Goal: Check status: Check status

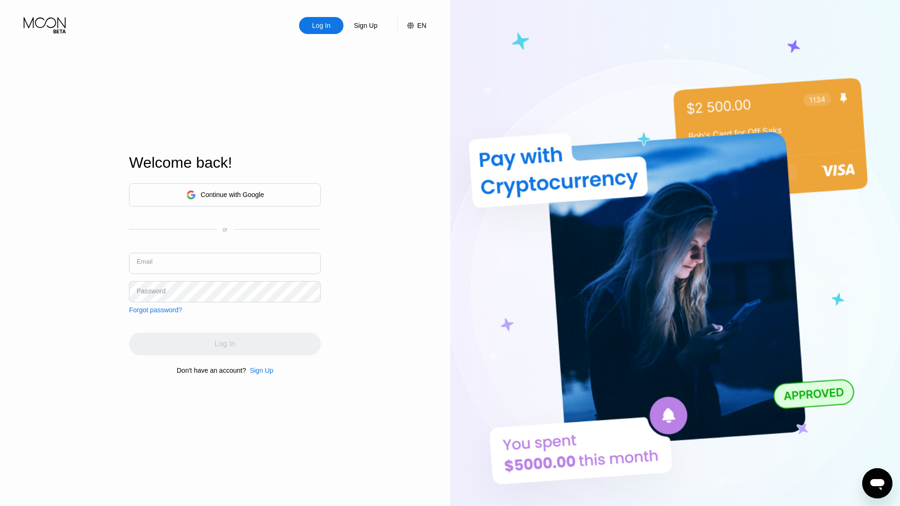
click at [189, 256] on input "text" at bounding box center [225, 263] width 192 height 21
drag, startPoint x: 77, startPoint y: 284, endPoint x: 477, endPoint y: 193, distance: 410.4
click at [78, 283] on div "Log In Sign Up EN Language Select an item Save Welcome back! Continue with Goog…" at bounding box center [225, 278] width 450 height 557
click at [177, 271] on input "text" at bounding box center [225, 263] width 192 height 21
click at [198, 269] on input "[EMAIL_ADDRESS][DOMAIN_NAME]" at bounding box center [225, 263] width 192 height 21
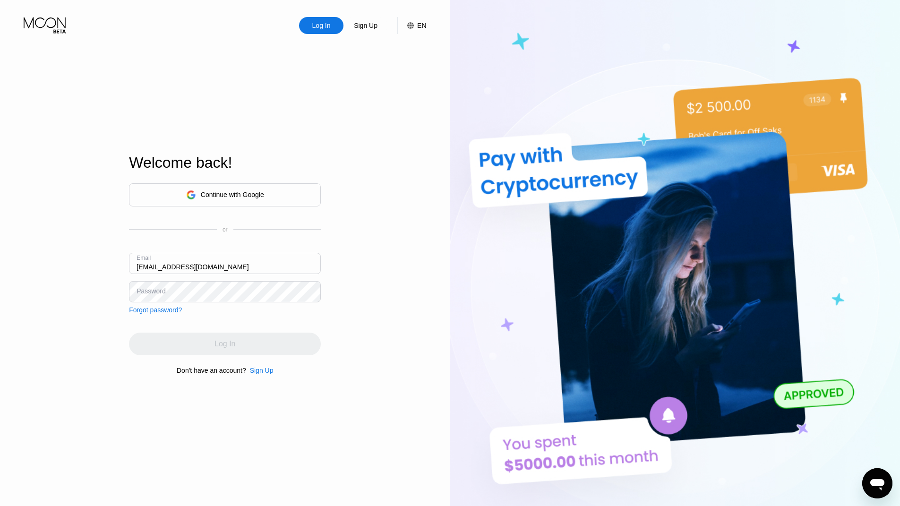
click at [197, 269] on input "[EMAIL_ADDRESS][DOMAIN_NAME]" at bounding box center [225, 263] width 192 height 21
paste input "+pay"
type input "[EMAIL_ADDRESS][DOMAIN_NAME]"
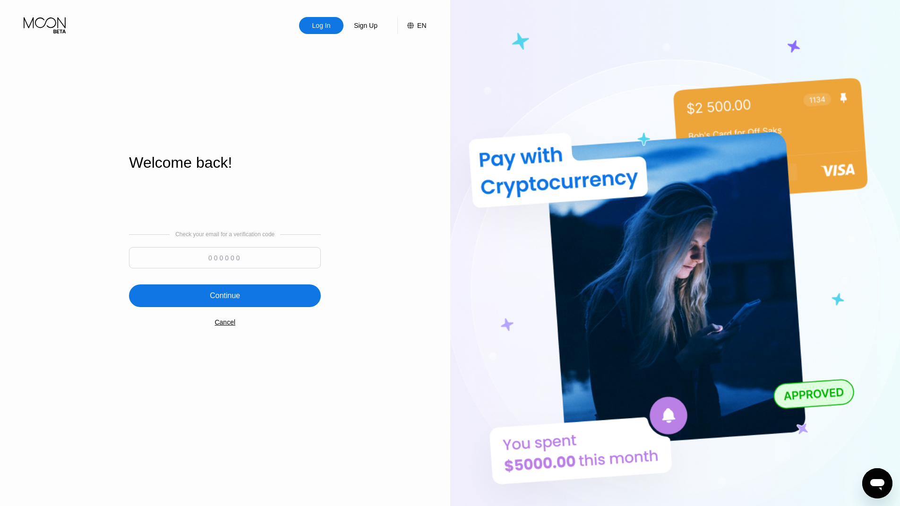
click at [220, 253] on input at bounding box center [225, 257] width 192 height 21
paste input "667437"
type input "667437"
click at [217, 297] on div "Continue" at bounding box center [225, 295] width 30 height 9
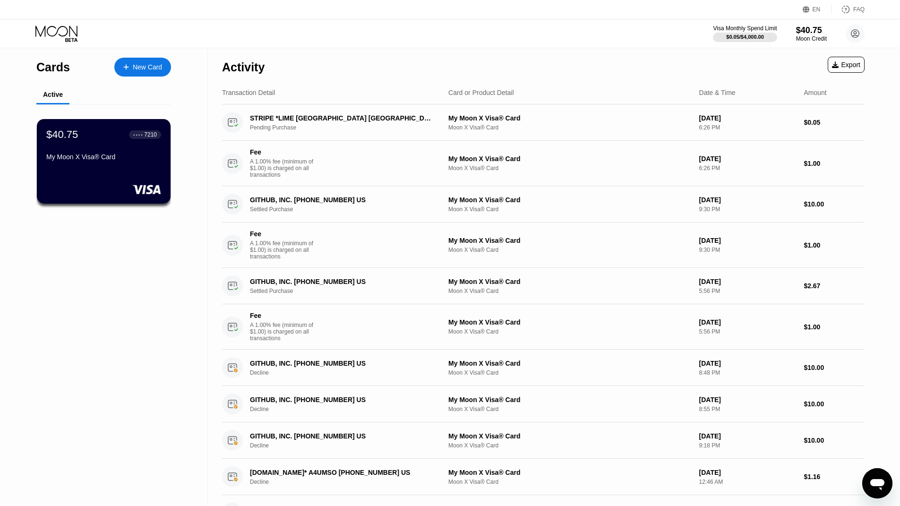
click at [112, 294] on div "Cards New Card Active $40.75 ● ● ● ● 7210 My Moon X Visa® Card" at bounding box center [104, 411] width 208 height 726
click at [312, 119] on div "STRIPE *LIME [GEOGRAPHIC_DATA] [GEOGRAPHIC_DATA] MX" at bounding box center [341, 118] width 183 height 8
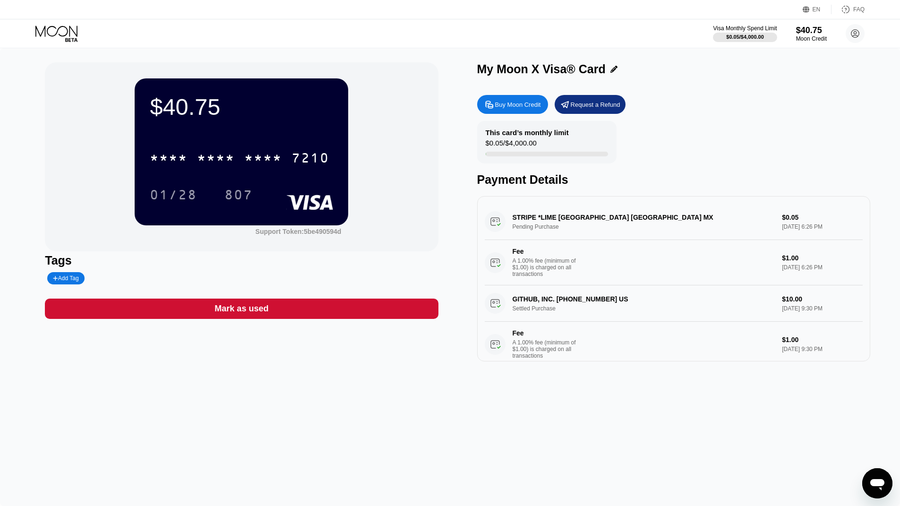
click at [612, 217] on div "STRIPE *LIME [GEOGRAPHIC_DATA] [GEOGRAPHIC_DATA] [GEOGRAPHIC_DATA] Pending Purc…" at bounding box center [674, 245] width 378 height 82
click at [612, 215] on div "STRIPE *LIME [GEOGRAPHIC_DATA] [GEOGRAPHIC_DATA] [GEOGRAPHIC_DATA] Pending Purc…" at bounding box center [674, 245] width 378 height 82
click at [313, 397] on div "$40.75 * * * * * * * * * * * * 7210 01/28 807 Support Token: 5be490594d Tags Ad…" at bounding box center [450, 277] width 900 height 458
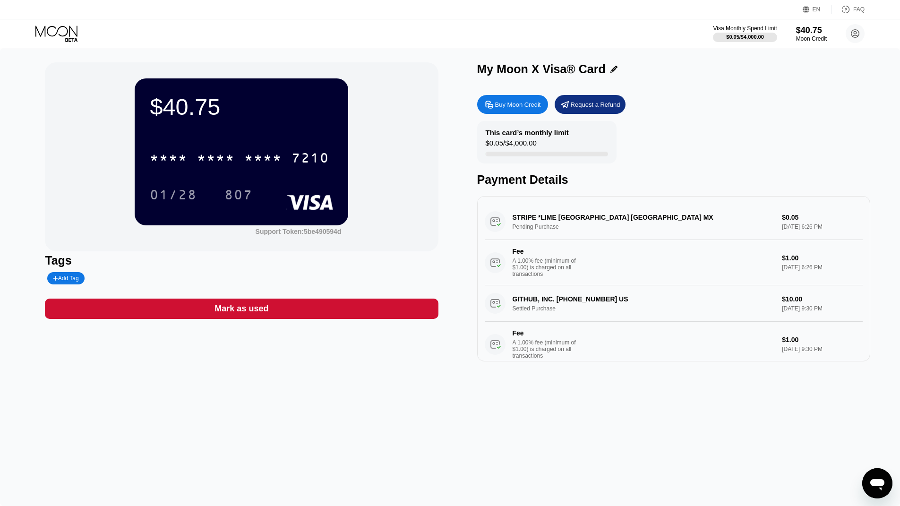
click at [598, 216] on div "STRIPE *LIME [GEOGRAPHIC_DATA] [GEOGRAPHIC_DATA] [GEOGRAPHIC_DATA] Pending Purc…" at bounding box center [674, 245] width 378 height 82
click at [597, 216] on div "STRIPE *LIME [GEOGRAPHIC_DATA] [GEOGRAPHIC_DATA] [GEOGRAPHIC_DATA] Pending Purc…" at bounding box center [674, 245] width 378 height 82
click at [0, 168] on div "$40.75 * * * * * * * * * * * * 7210 01/28 807 Support Token: 5be490594d Tags Ad…" at bounding box center [450, 277] width 900 height 458
